Goal: Task Accomplishment & Management: Use online tool/utility

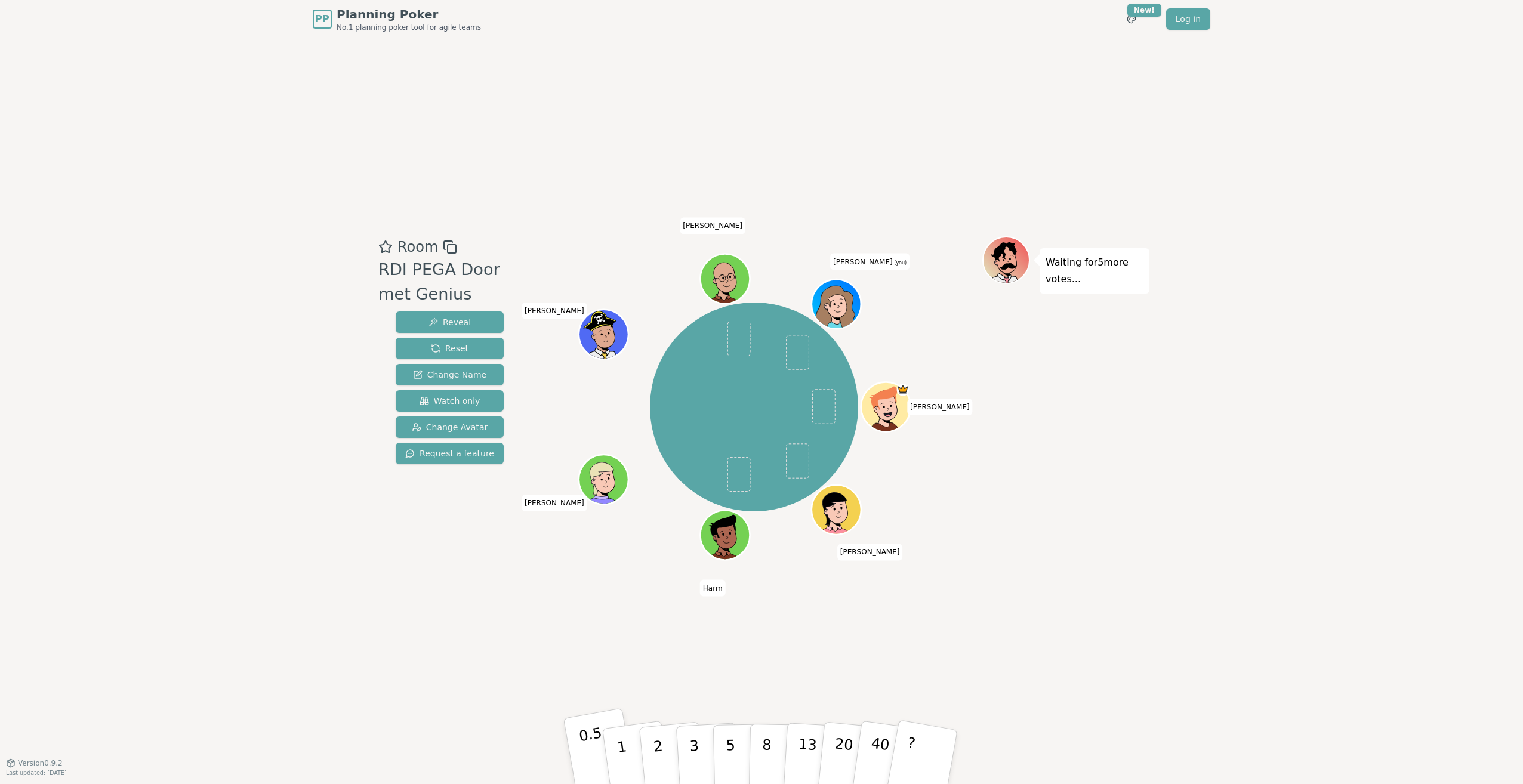
click at [600, 769] on p "0.5" at bounding box center [594, 757] width 33 height 67
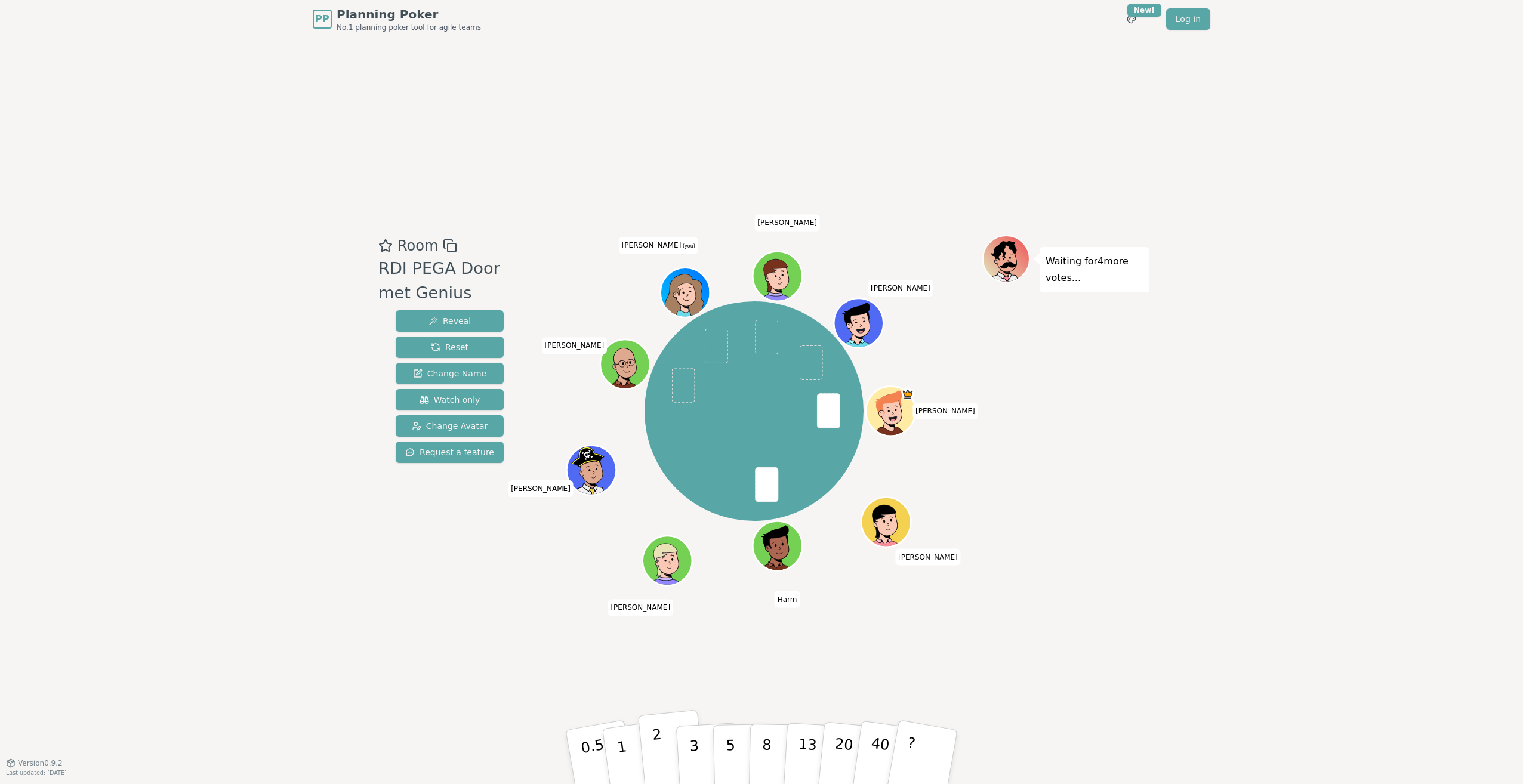
click at [655, 742] on p "2" at bounding box center [659, 759] width 15 height 65
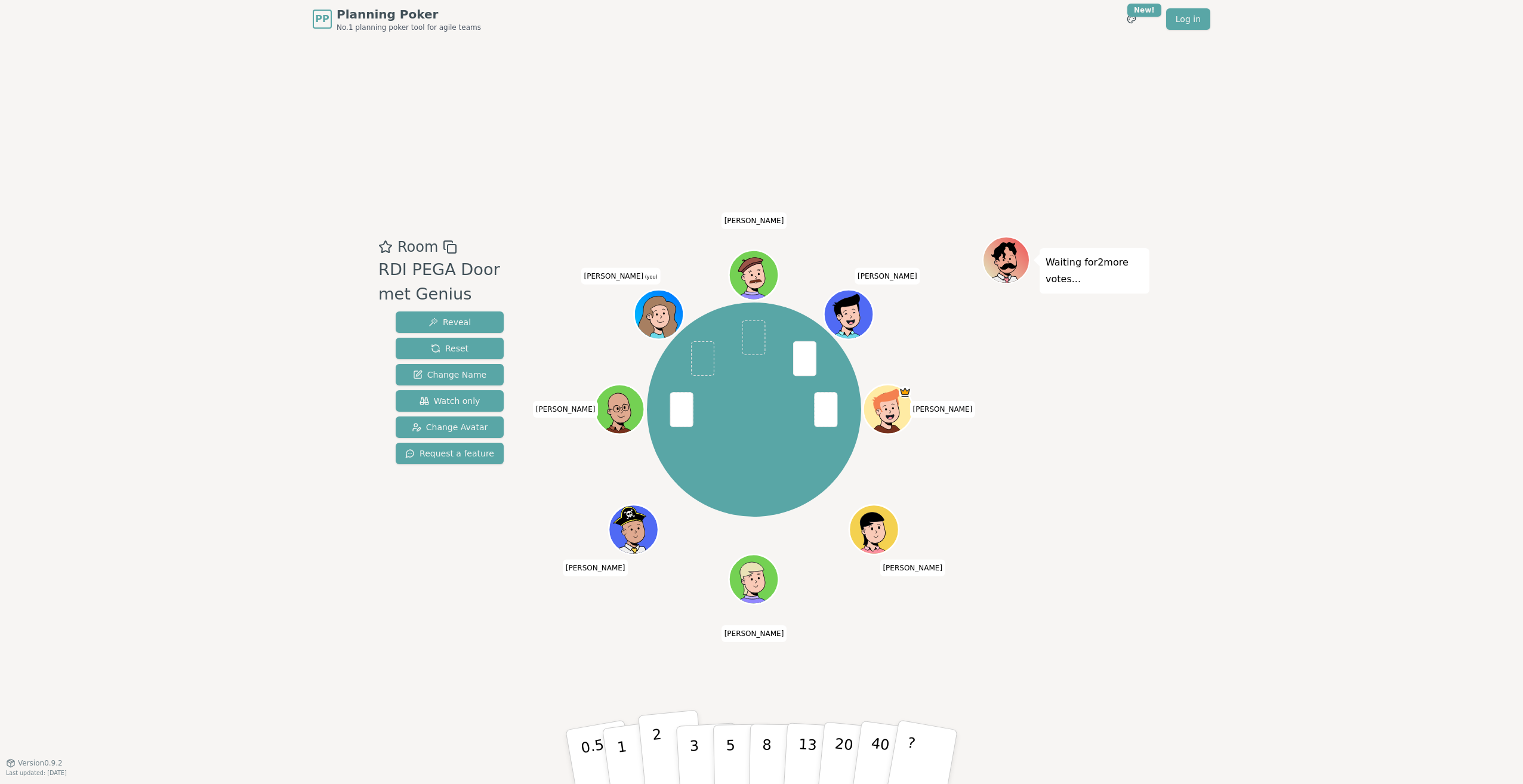
click at [659, 757] on p "2" at bounding box center [659, 759] width 15 height 65
click at [702, 758] on button "3" at bounding box center [708, 757] width 65 height 93
click at [693, 744] on p "3" at bounding box center [695, 758] width 13 height 65
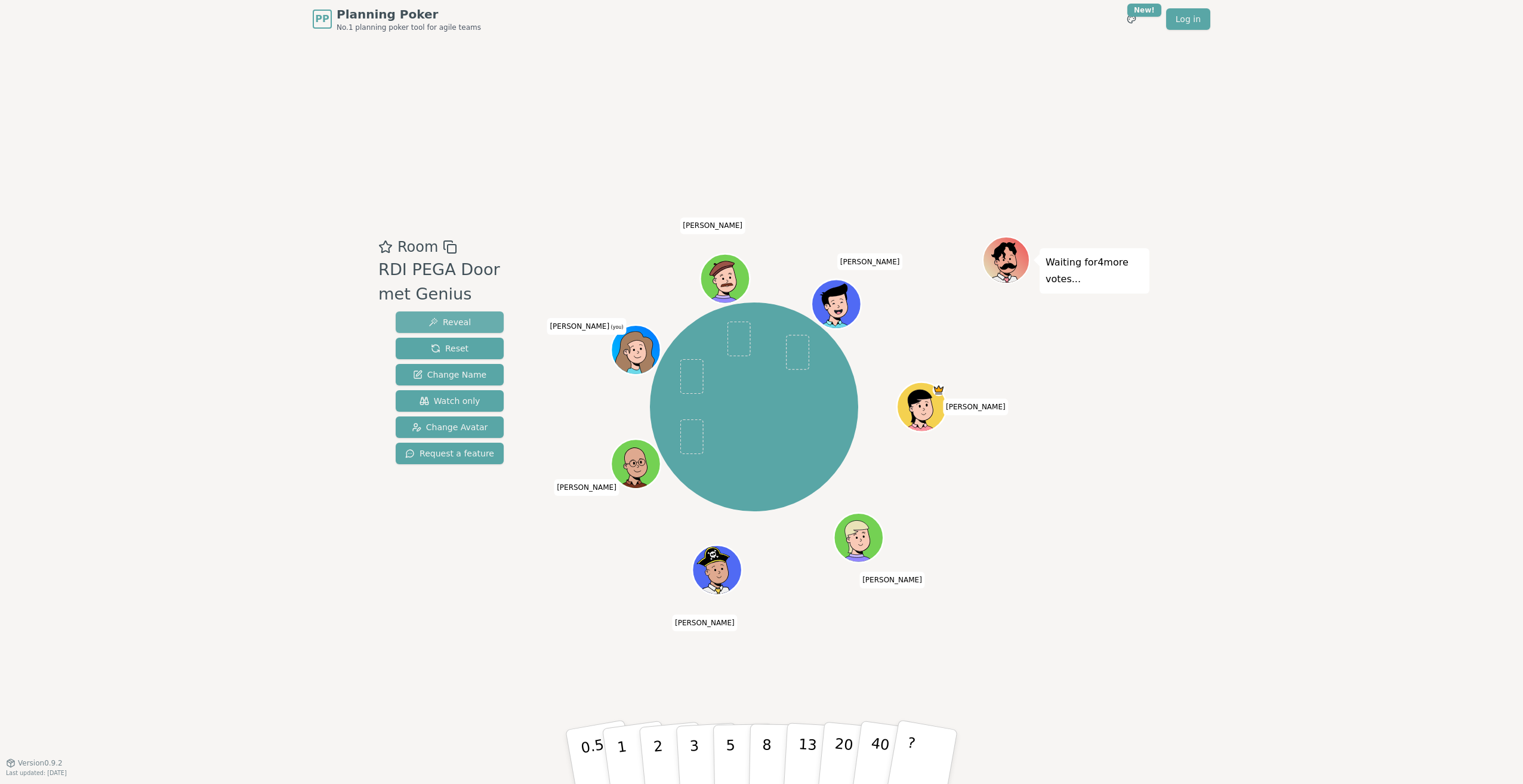
click at [470, 320] on button "Reveal" at bounding box center [450, 322] width 108 height 22
click at [1137, 19] on html "PP Planning Poker No.1 planning poker tool for agile teams Toggle theme New! Lo…" at bounding box center [762, 392] width 1523 height 784
click at [1040, 66] on div "Teal Tickle" at bounding box center [1069, 64] width 185 height 19
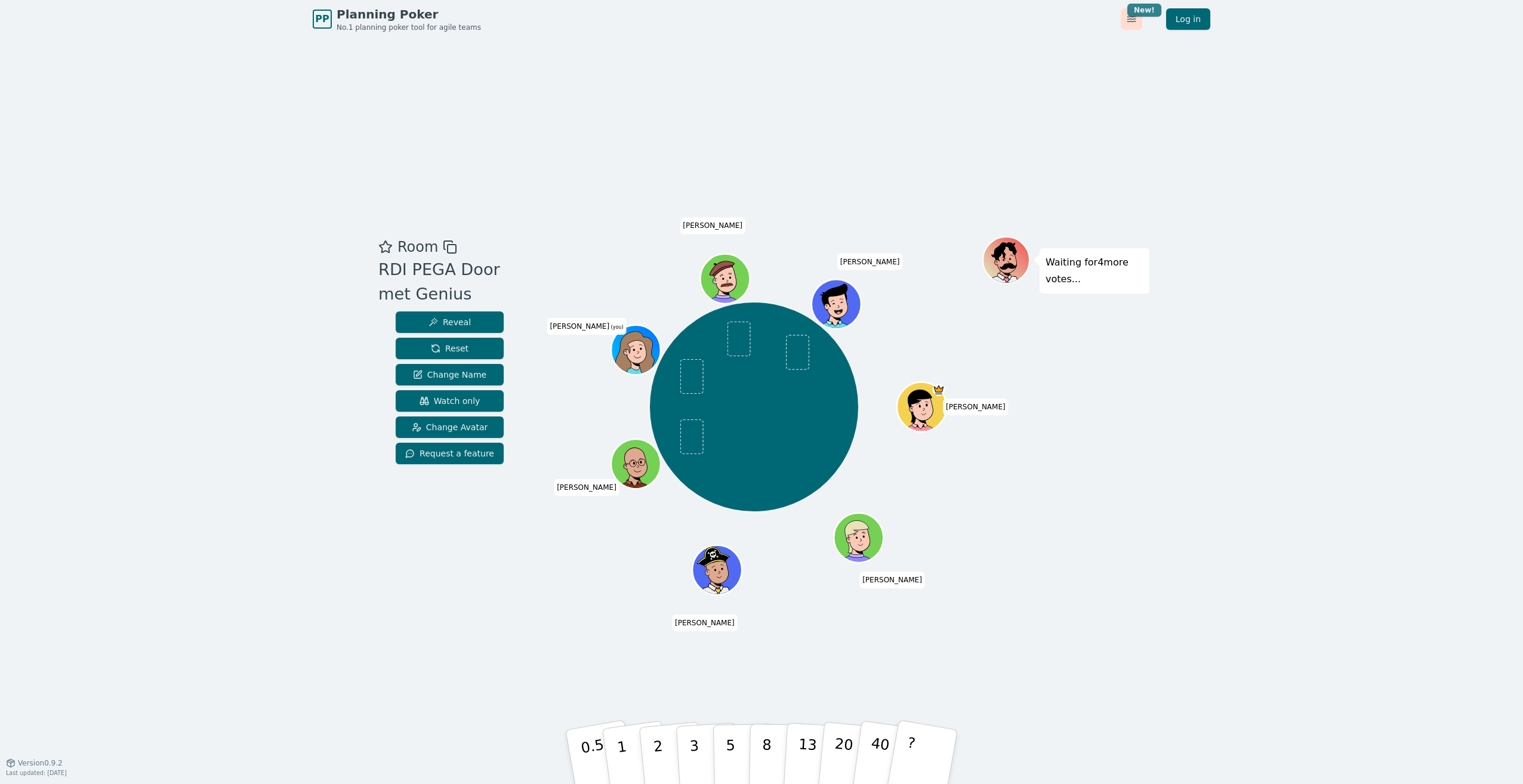
click at [1139, 14] on html "PP Planning Poker No.1 planning poker tool for agile teams Toggle theme New! Lo…" at bounding box center [762, 392] width 1523 height 784
click at [1071, 52] on div "Default" at bounding box center [1069, 45] width 185 height 19
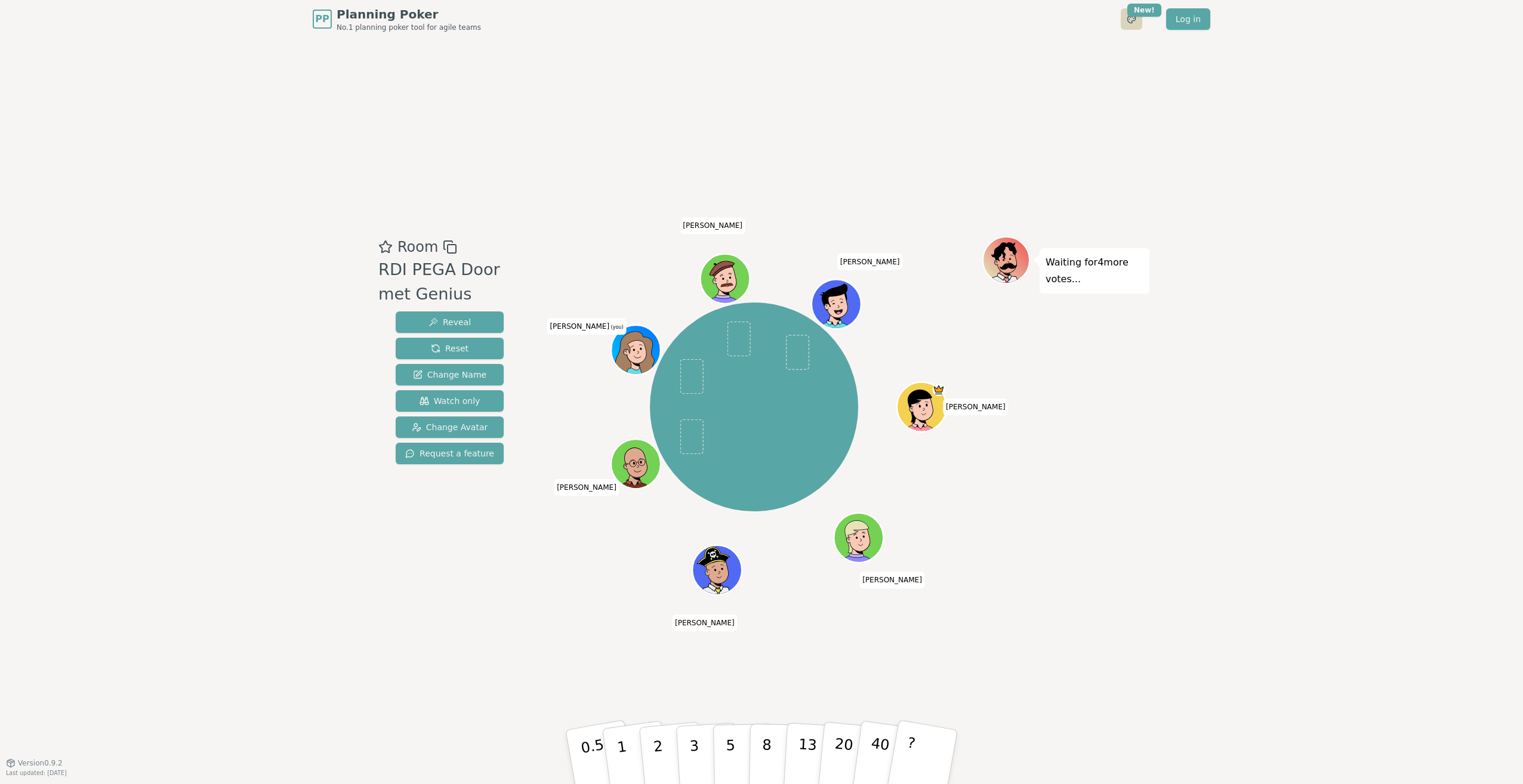
click at [1135, 22] on html "PP Planning Poker No.1 planning poker tool for agile teams Toggle theme New! Lo…" at bounding box center [762, 392] width 1523 height 784
click at [1060, 85] on div "Purple Puddle" at bounding box center [1069, 83] width 185 height 19
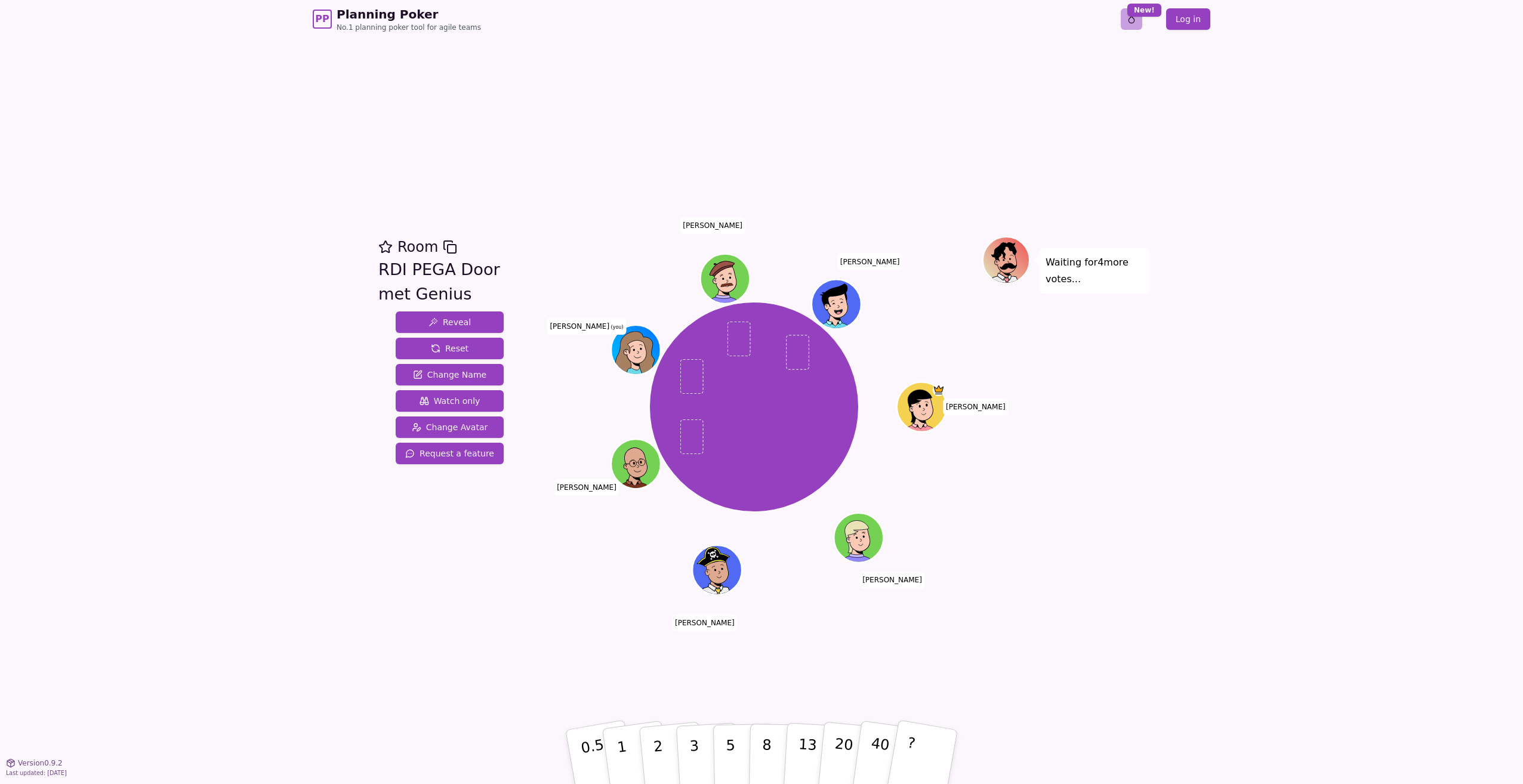
click at [1131, 15] on html "PP Planning Poker No.1 planning poker tool for agile teams Toggle theme New! Lo…" at bounding box center [762, 392] width 1523 height 784
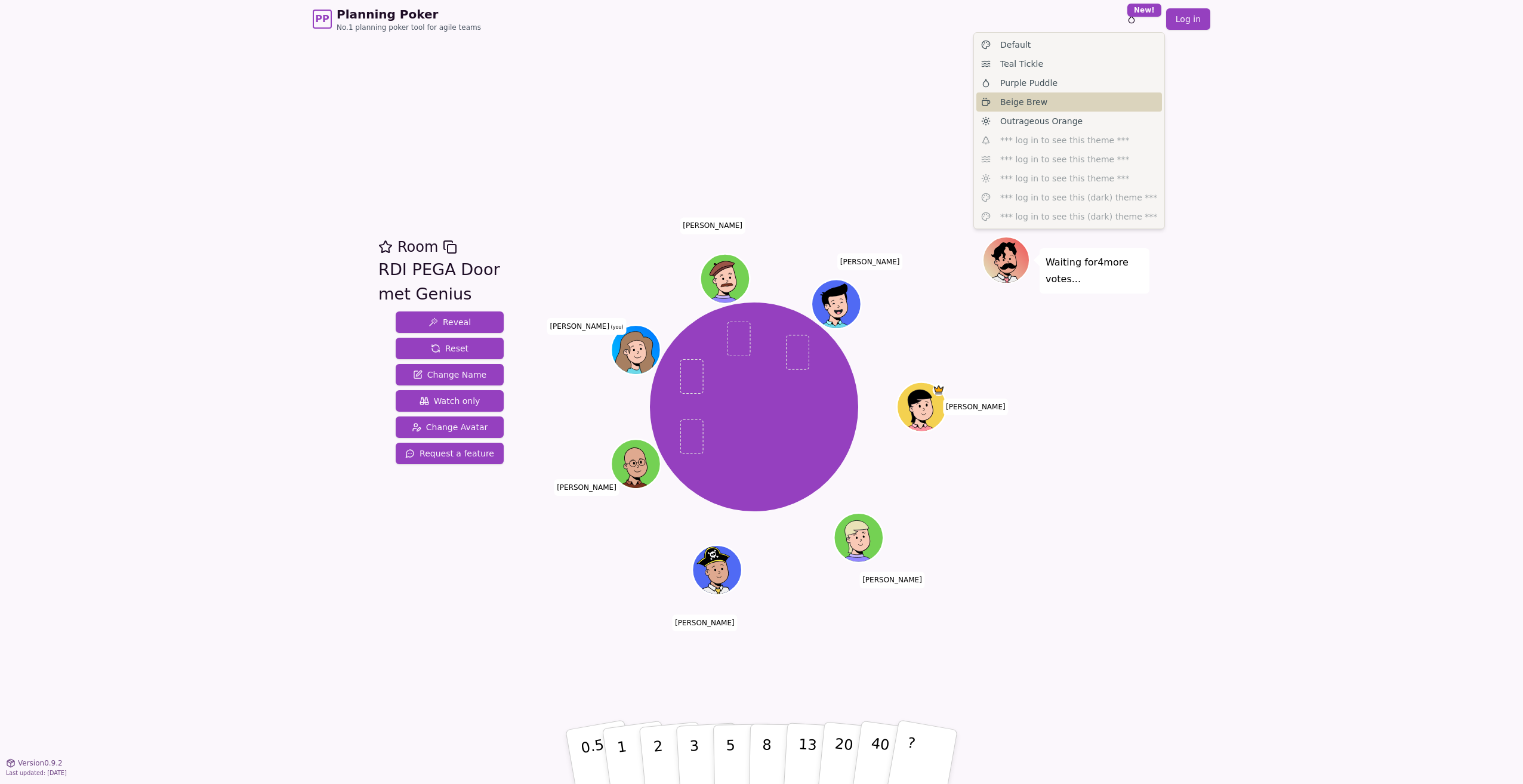
click at [1047, 105] on div "Beige Brew" at bounding box center [1069, 102] width 185 height 19
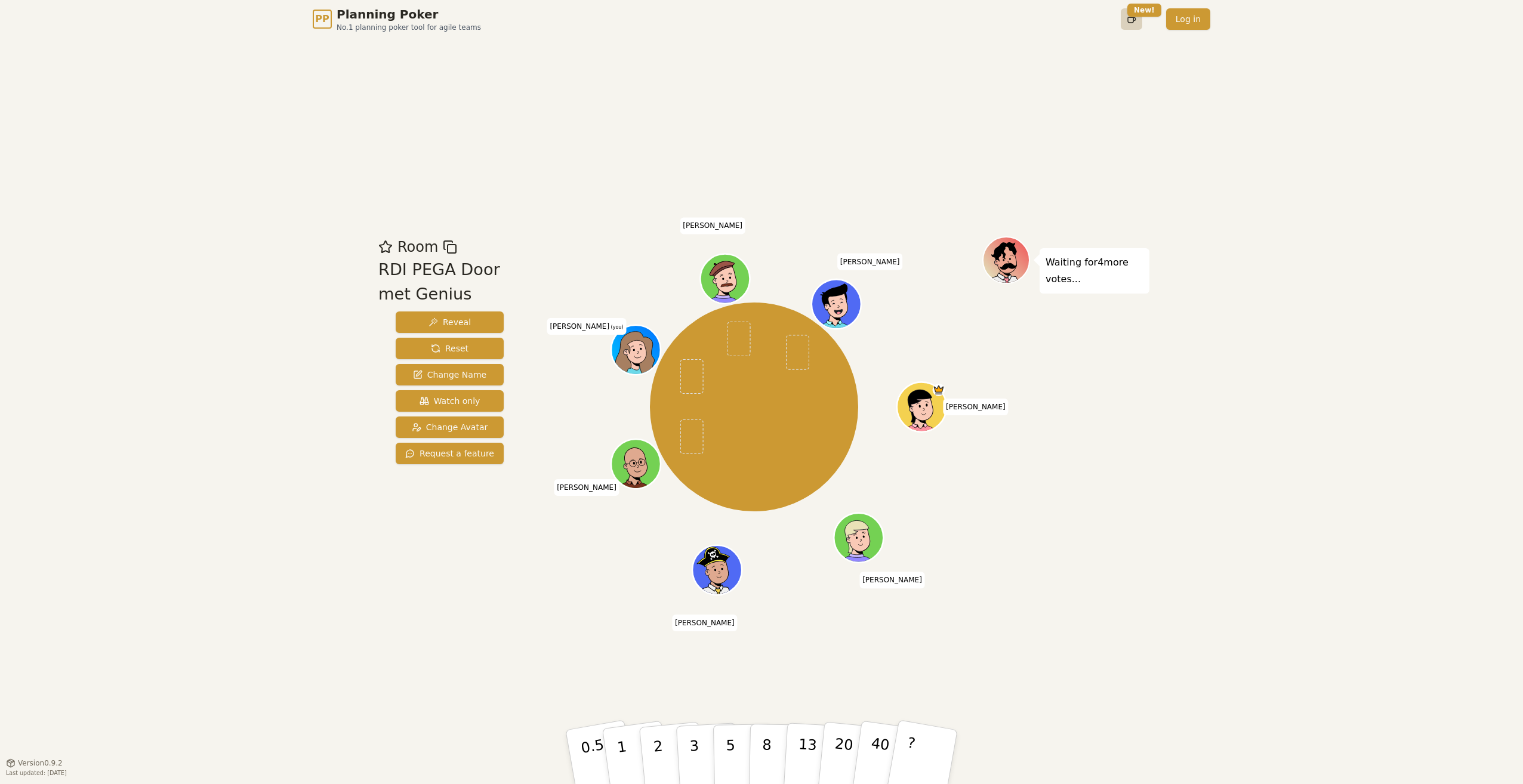
click at [1135, 22] on html "PP Planning Poker No.1 planning poker tool for agile teams Toggle theme New! Lo…" at bounding box center [762, 392] width 1523 height 784
click at [1063, 116] on span "Outrageous Orange" at bounding box center [1041, 121] width 83 height 12
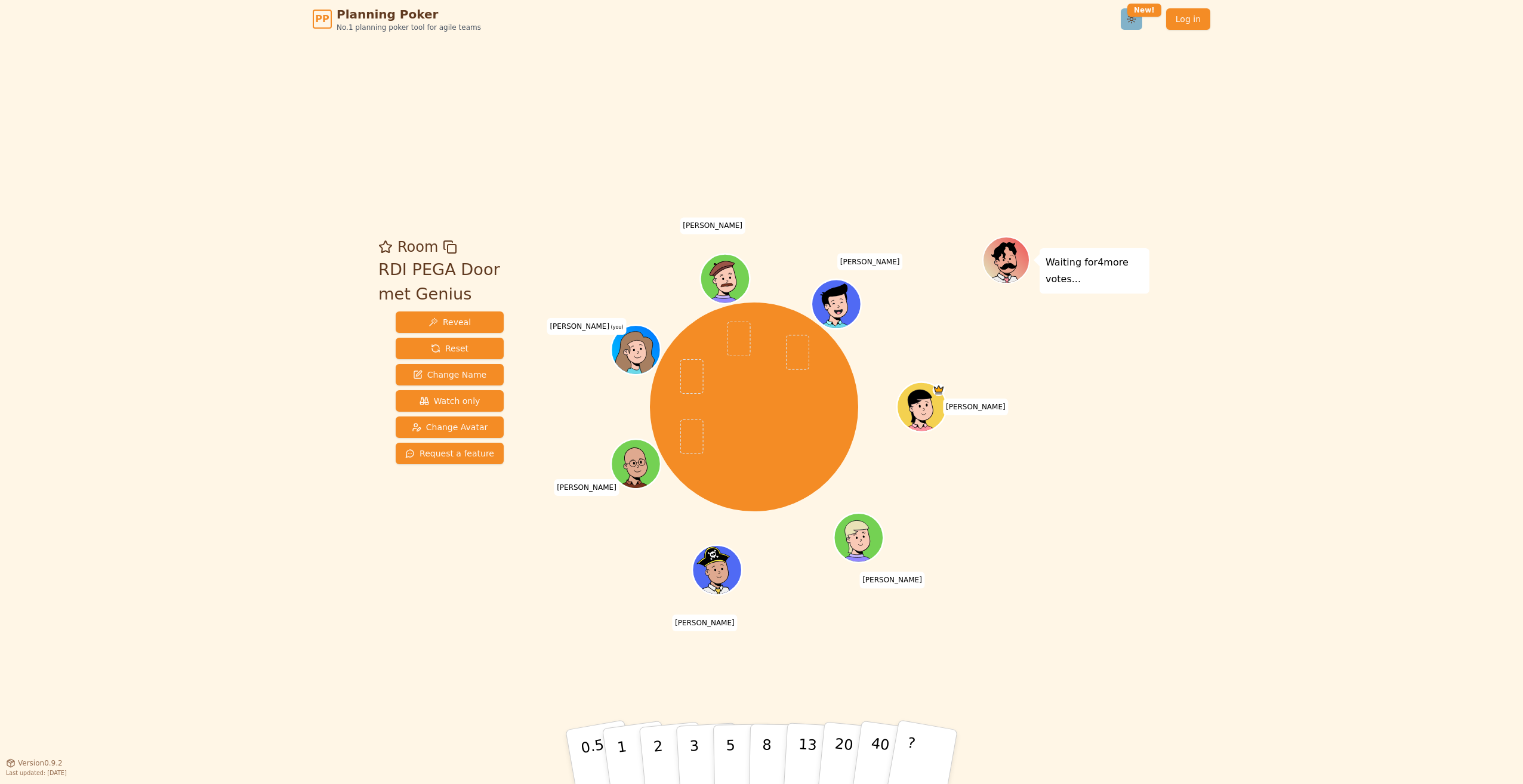
click at [1136, 19] on html "PP Planning Poker No.1 planning poker tool for agile teams Toggle theme New! Lo…" at bounding box center [762, 392] width 1523 height 784
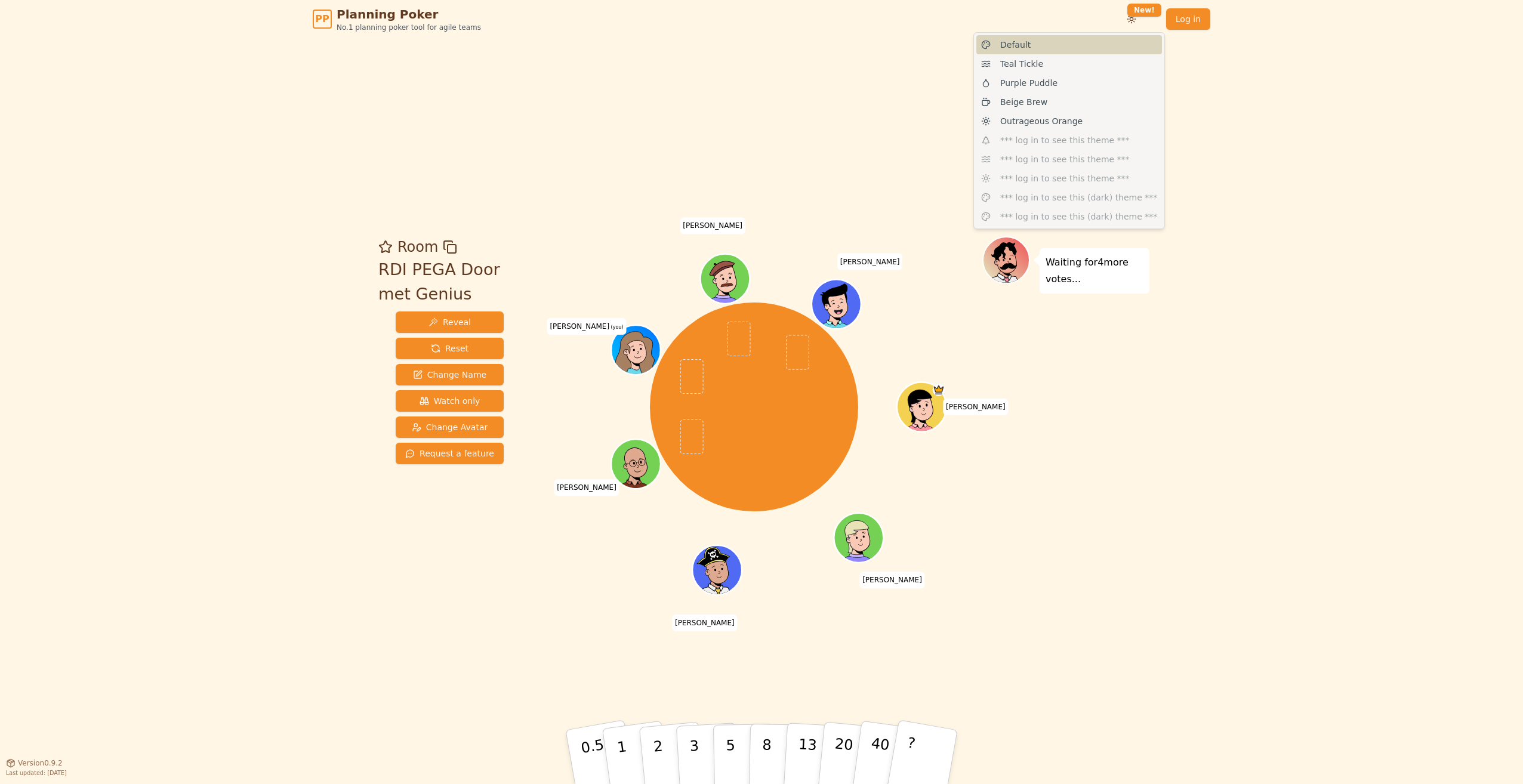
click at [1062, 48] on div "Default" at bounding box center [1069, 45] width 185 height 19
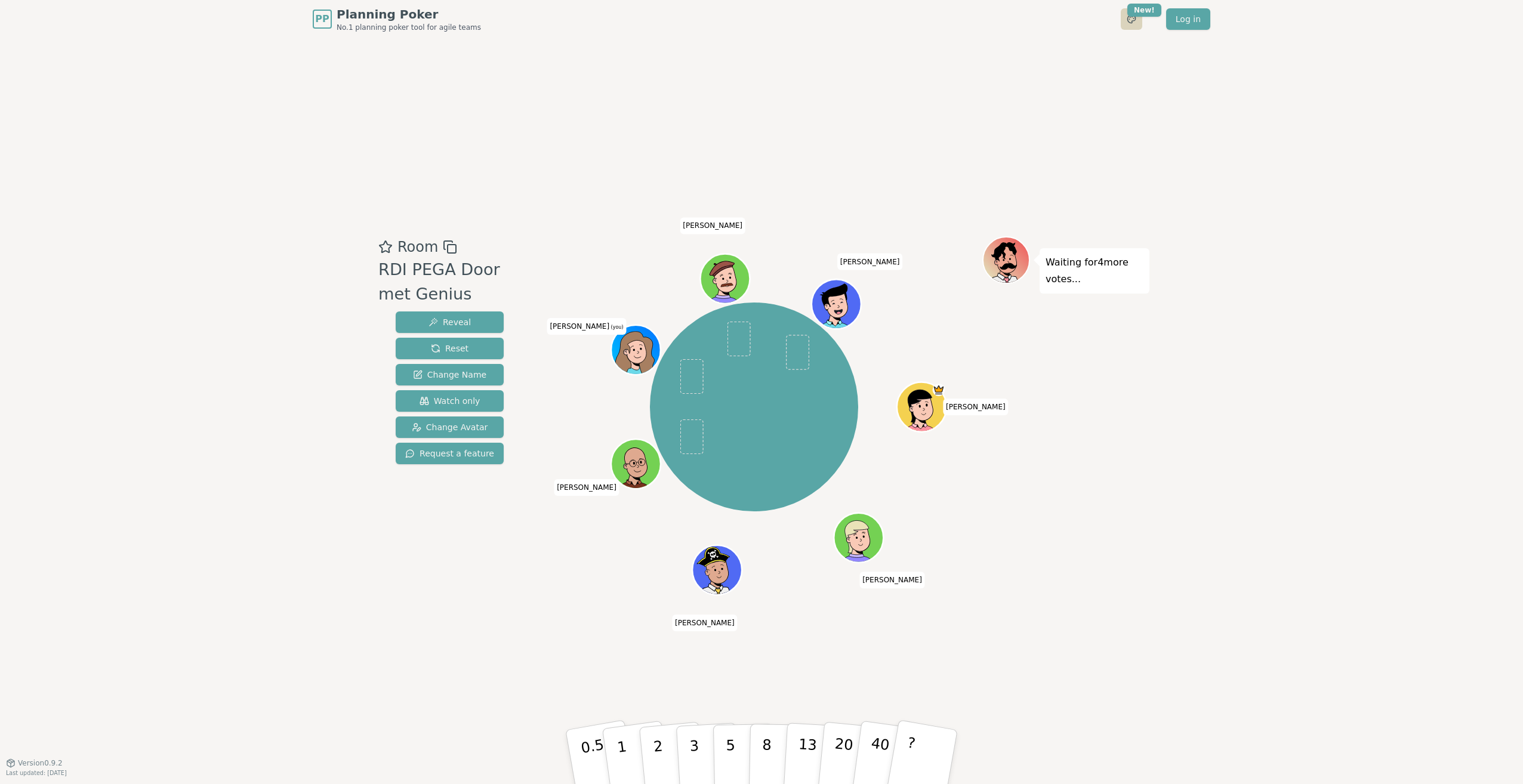
click at [1131, 19] on html "PP Planning Poker No.1 planning poker tool for agile teams Toggle theme New! Lo…" at bounding box center [762, 392] width 1523 height 784
click at [1090, 57] on div "Teal Tickle" at bounding box center [1069, 64] width 185 height 19
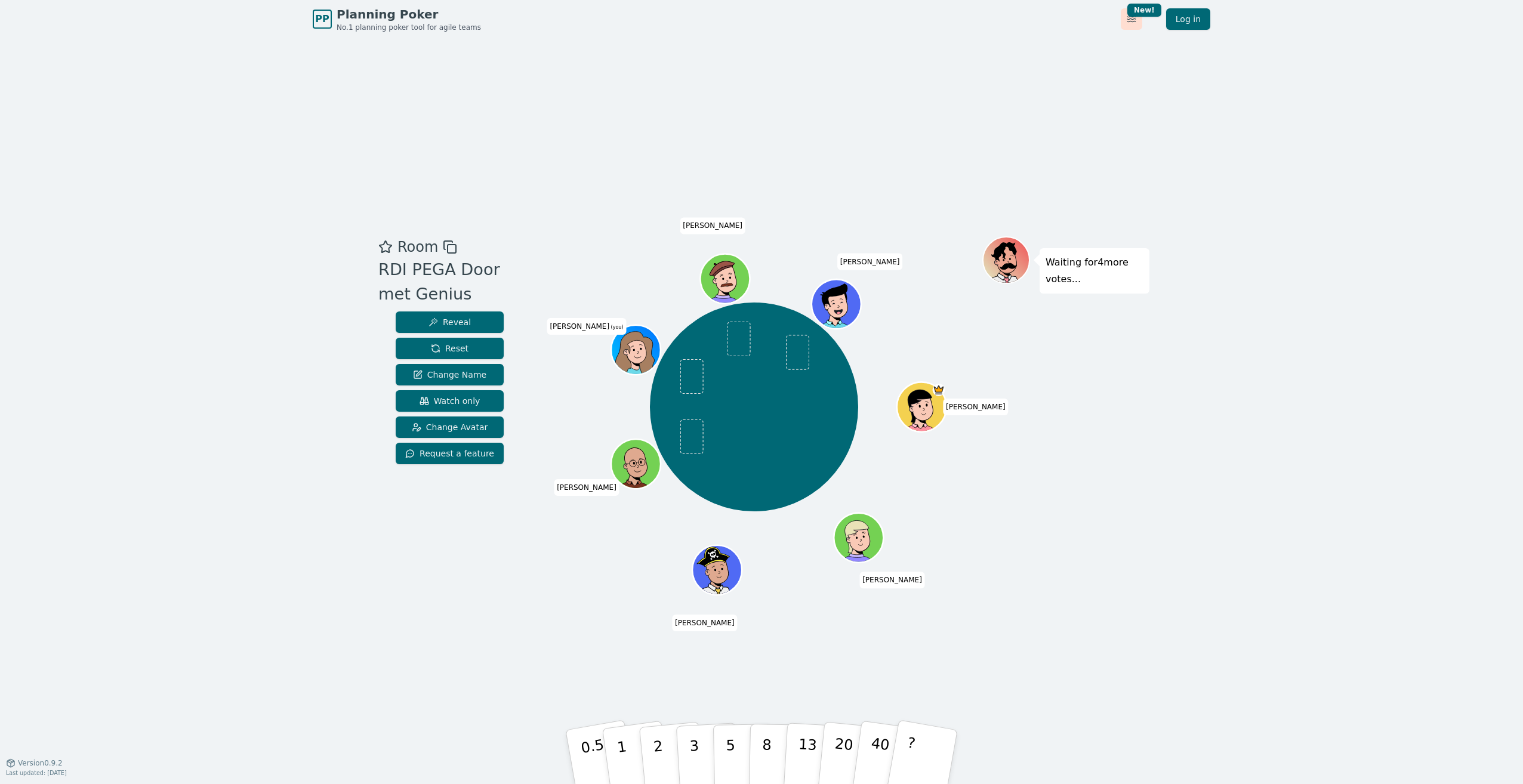
click at [1133, 24] on html "PP Planning Poker No.1 planning poker tool for agile teams Toggle theme New! Lo…" at bounding box center [762, 392] width 1523 height 784
click at [1075, 43] on div "Default" at bounding box center [1069, 45] width 185 height 19
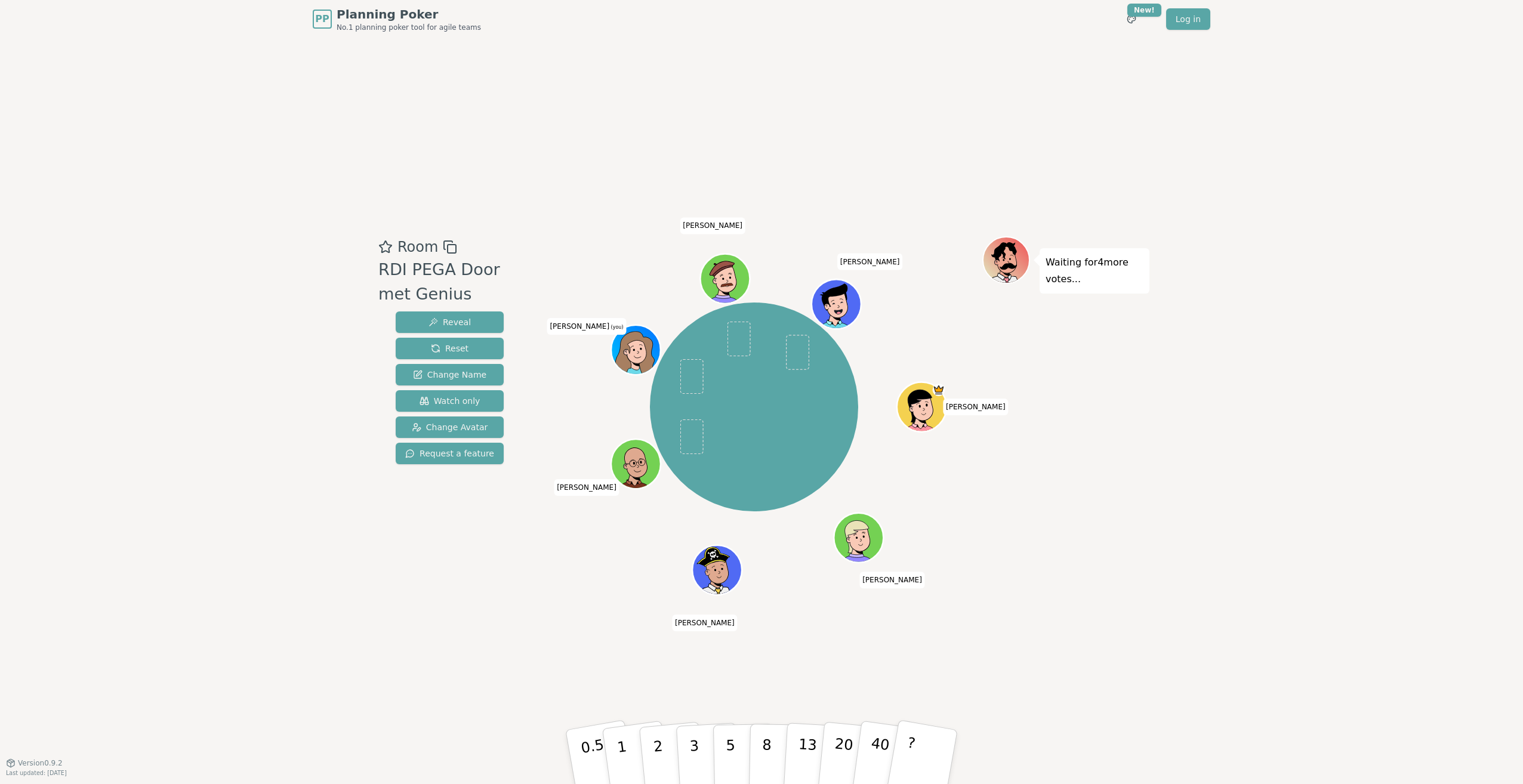
click at [627, 351] on icon at bounding box center [626, 351] width 2 height 1
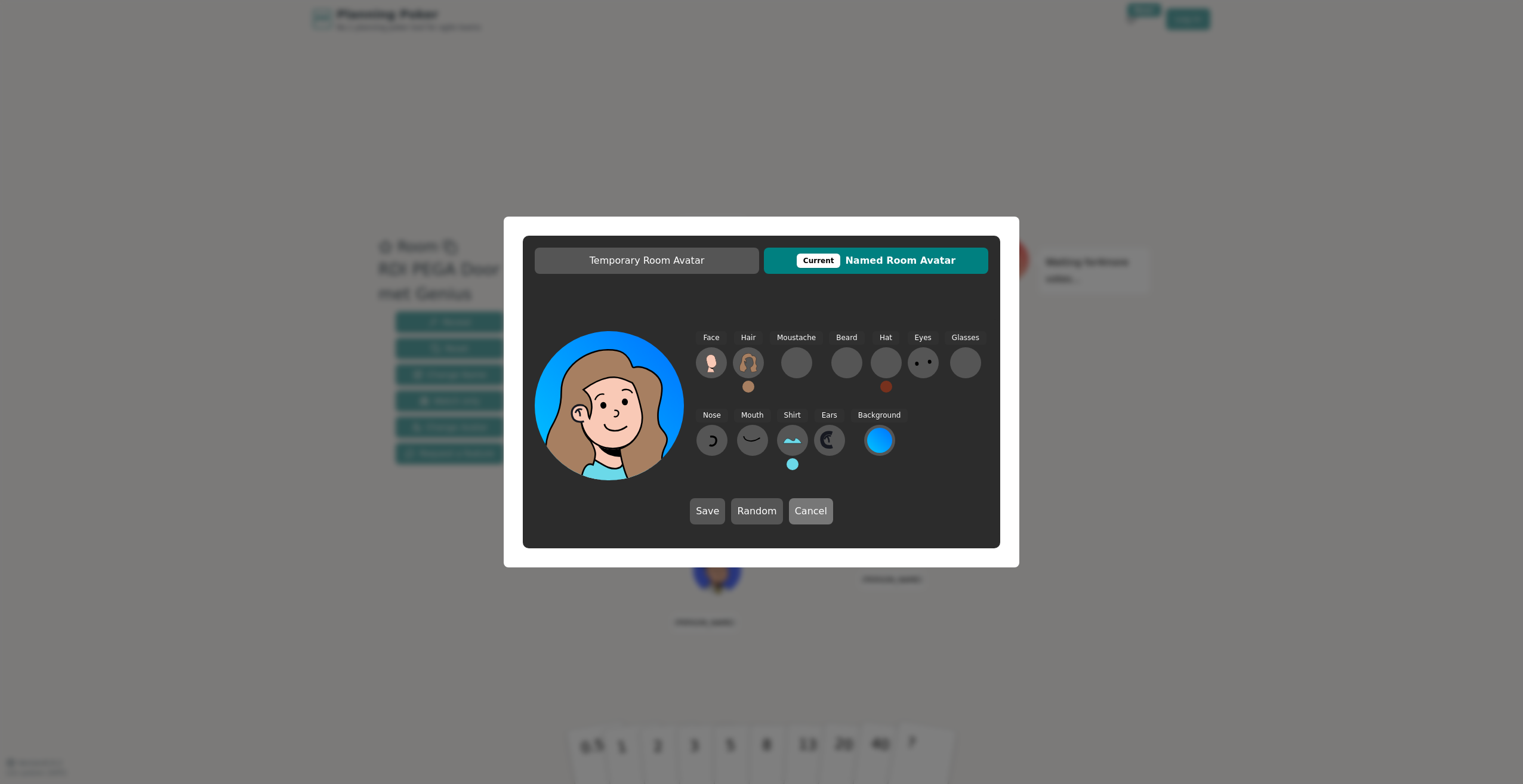
click at [804, 512] on button "Cancel" at bounding box center [811, 511] width 45 height 26
